Goal: Navigation & Orientation: Find specific page/section

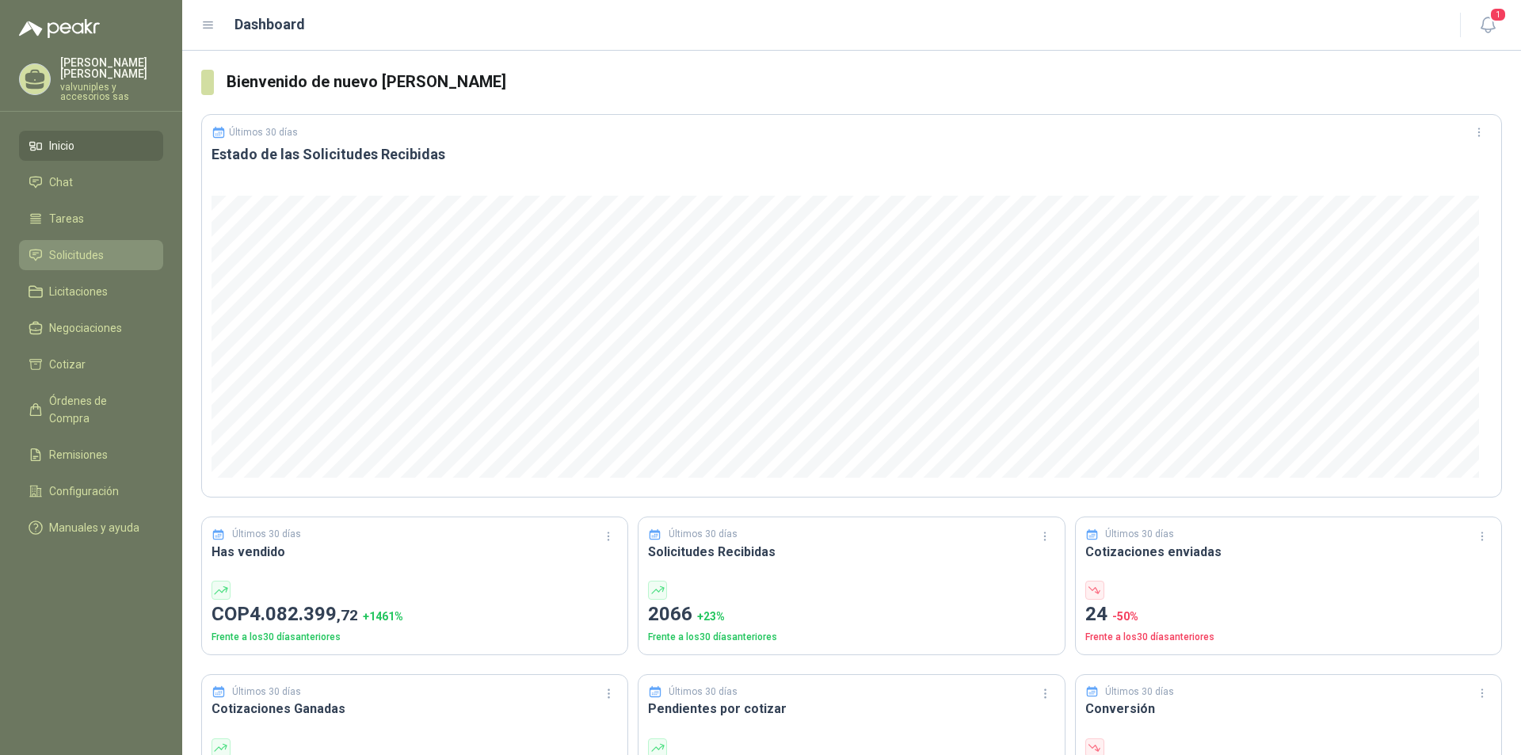
click at [77, 246] on span "Solicitudes" at bounding box center [76, 254] width 55 height 17
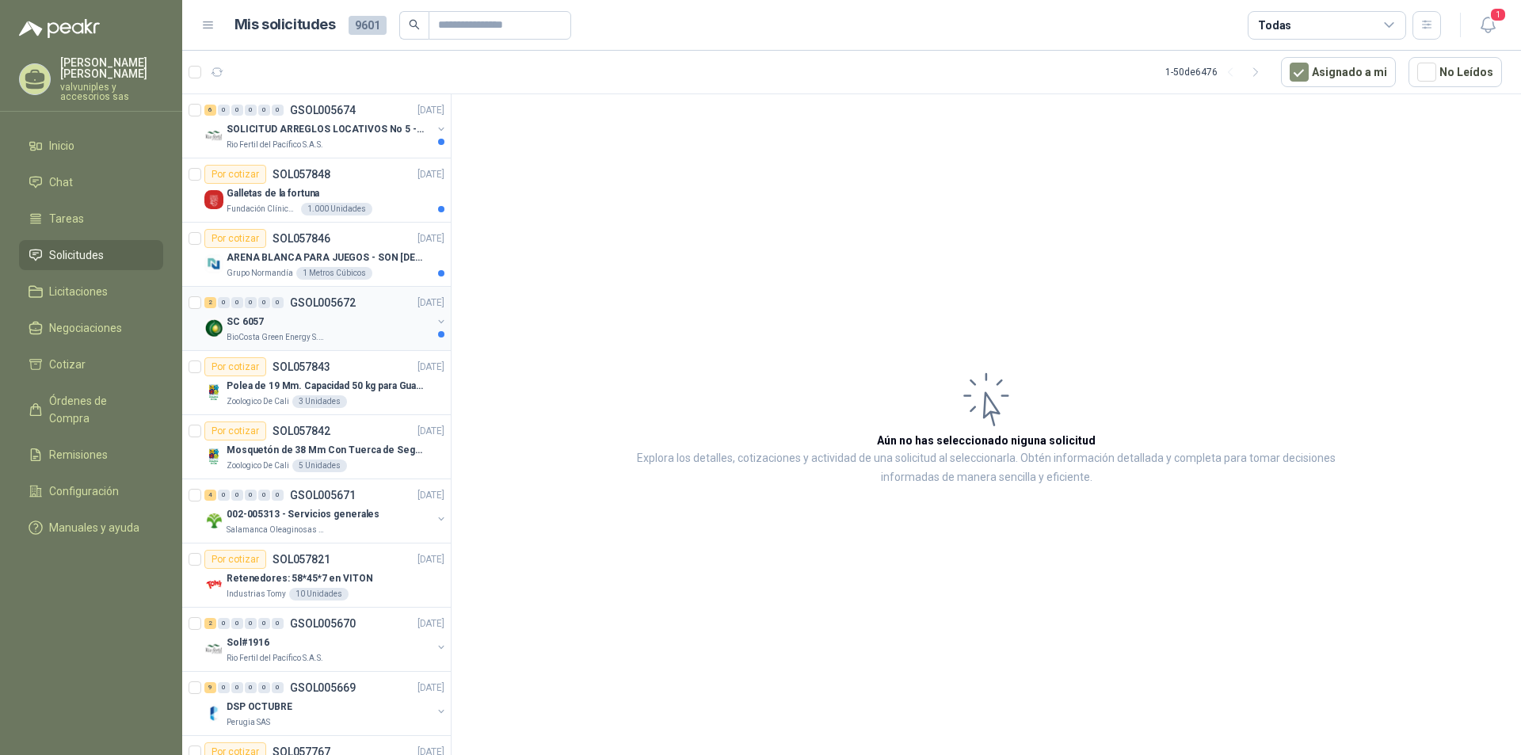
click at [255, 326] on p "SC 6057" at bounding box center [245, 322] width 37 height 15
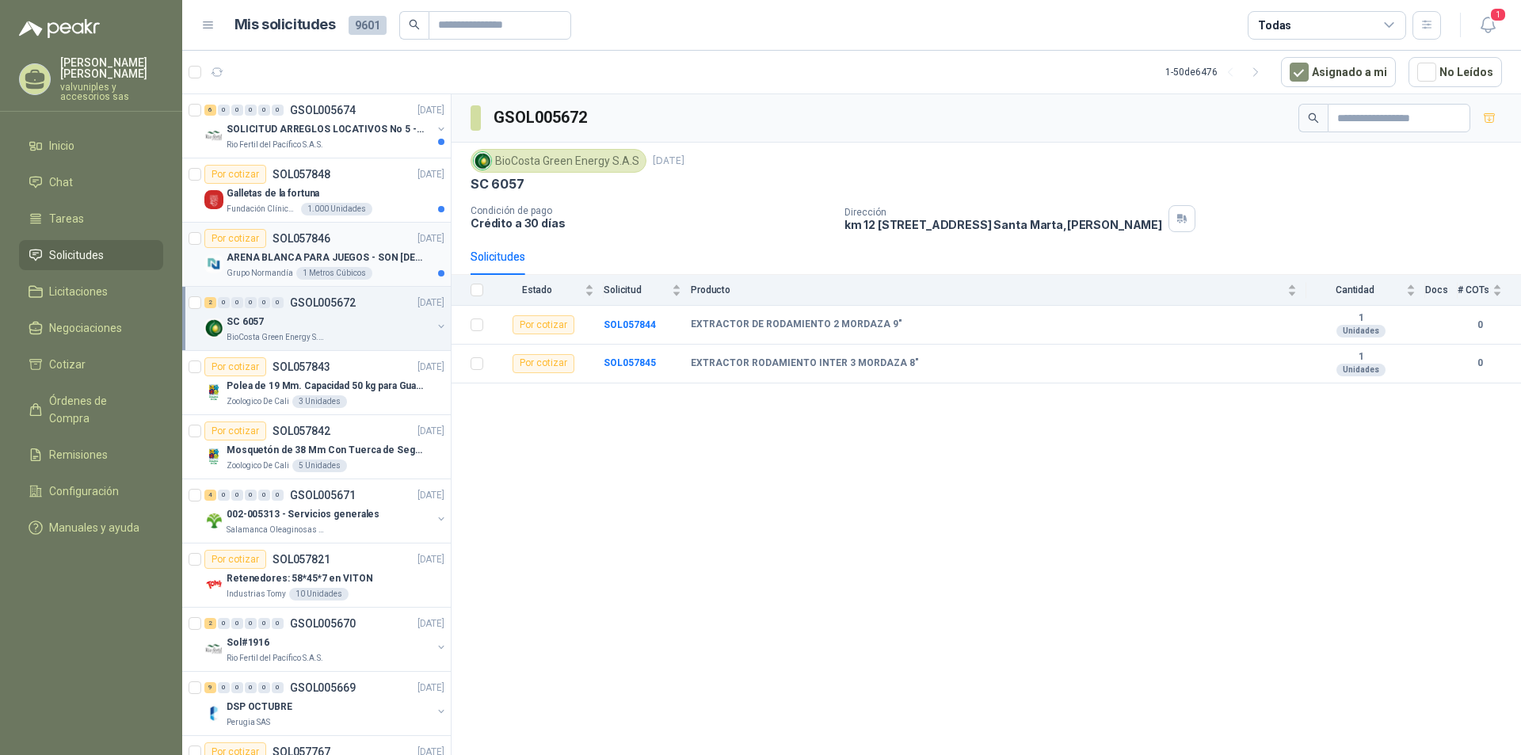
click at [267, 258] on p "ARENA BLANCA PARA JUEGOS - SON [DEMOGRAPHIC_DATA].31 METROS CUBICOS" at bounding box center [325, 257] width 197 height 15
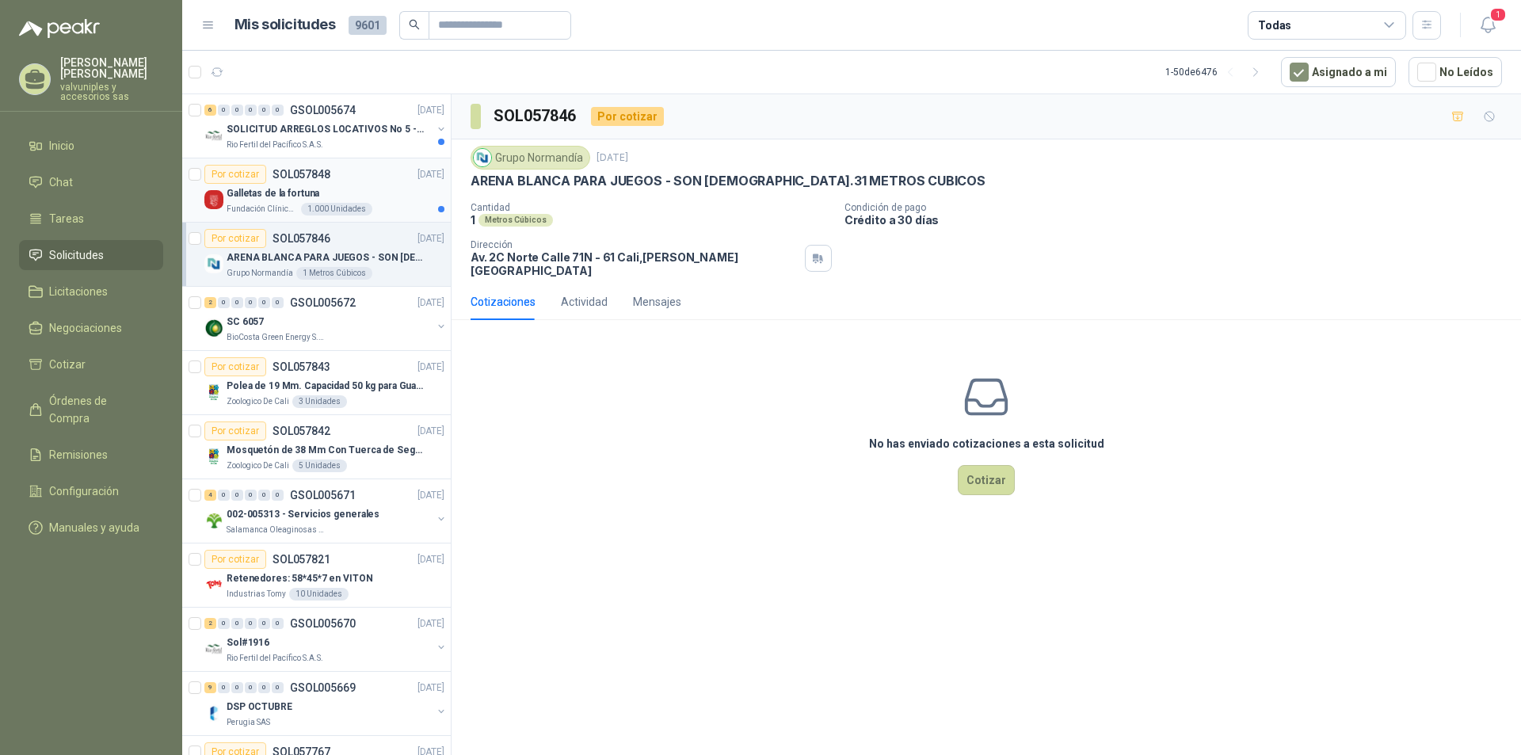
click at [272, 191] on p "Galletas de la fortuna" at bounding box center [273, 193] width 93 height 15
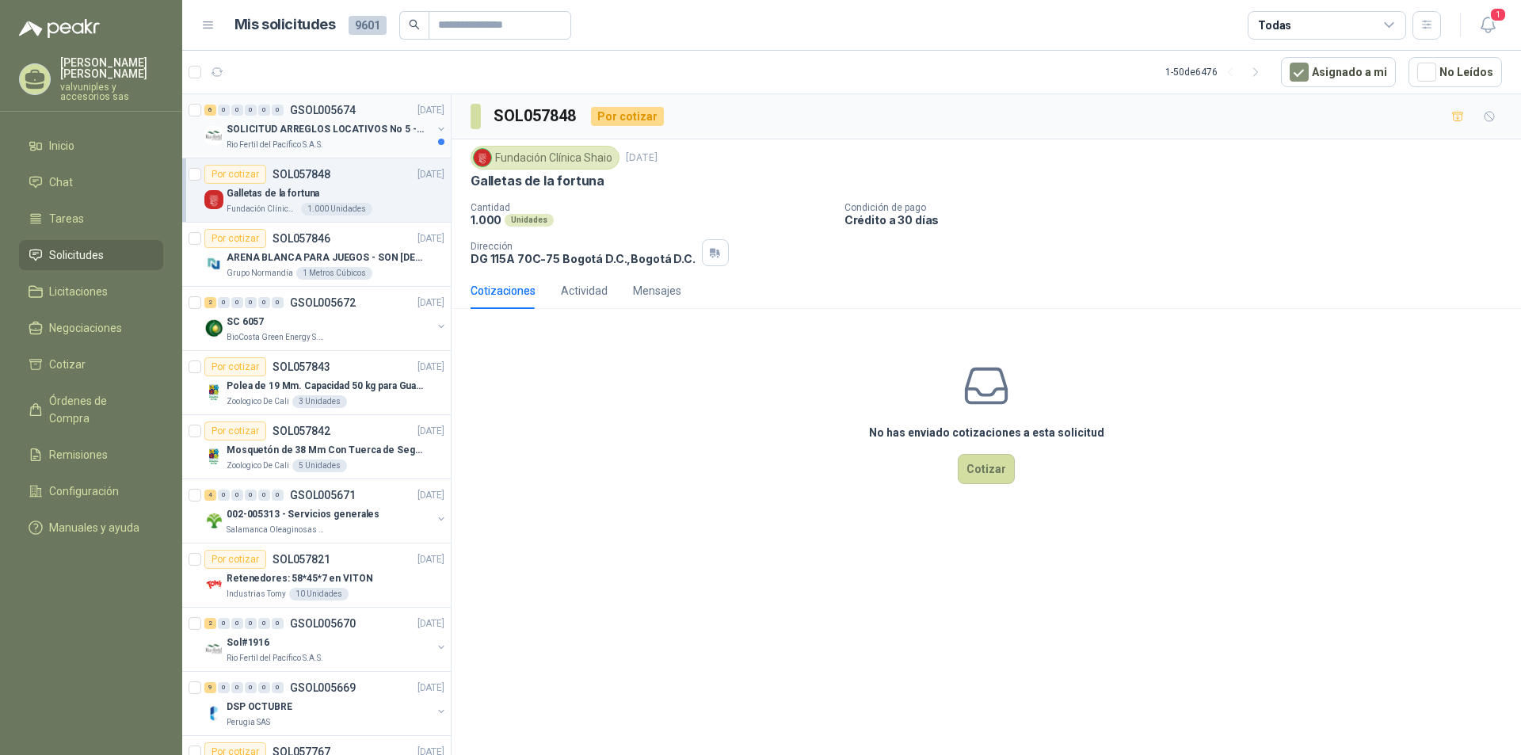
click at [302, 125] on p "SOLICITUD ARREGLOS LOCATIVOS No 5 - PICHINDE" at bounding box center [325, 129] width 197 height 15
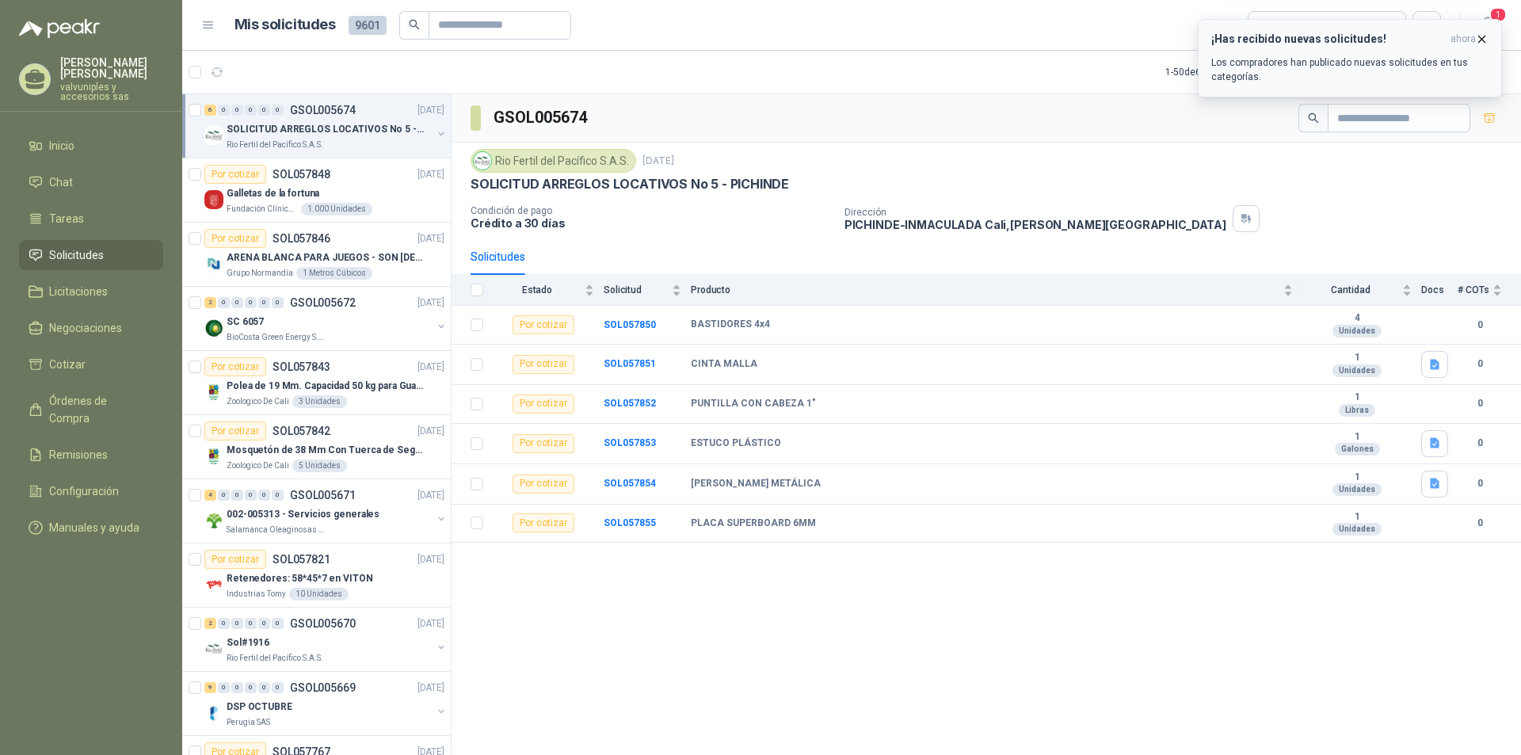
click at [1325, 44] on h3 "¡Has recibido nuevas solicitudes!" at bounding box center [1327, 38] width 233 height 13
